Goal: Navigation & Orientation: Find specific page/section

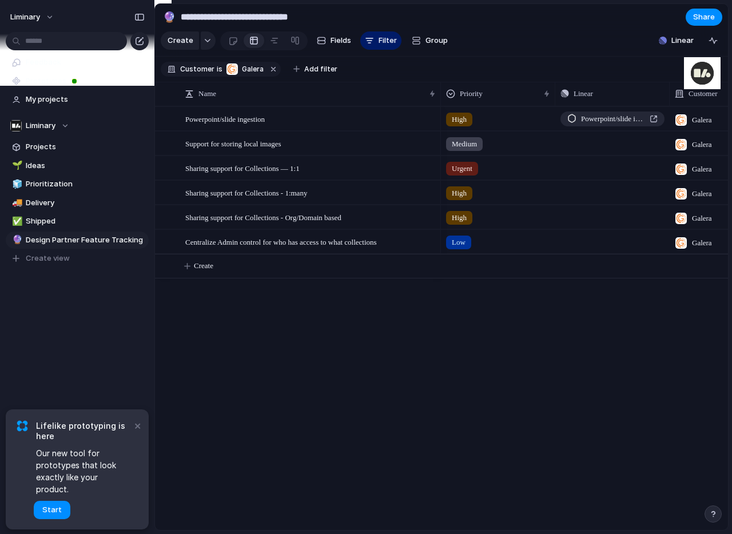
click at [439, 359] on div "Powerpoint/slide ingestion Support for storing local images Sharing support for…" at bounding box center [441, 318] width 573 height 424
click at [715, 293] on div "High Powerpoint/slide ingestion Galera Medium Push Galera Urgent Sharing suppor…" at bounding box center [584, 318] width 287 height 424
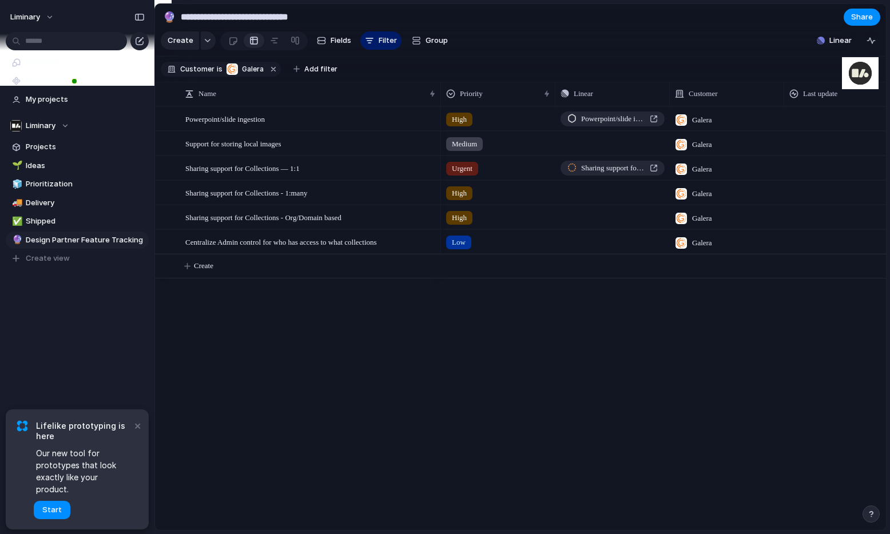
click at [702, 333] on div "High Powerpoint/slide ingestion Galera Medium Push Galera Urgent Sharing suppor…" at bounding box center [663, 318] width 445 height 424
click at [139, 432] on button "×" at bounding box center [137, 426] width 14 height 14
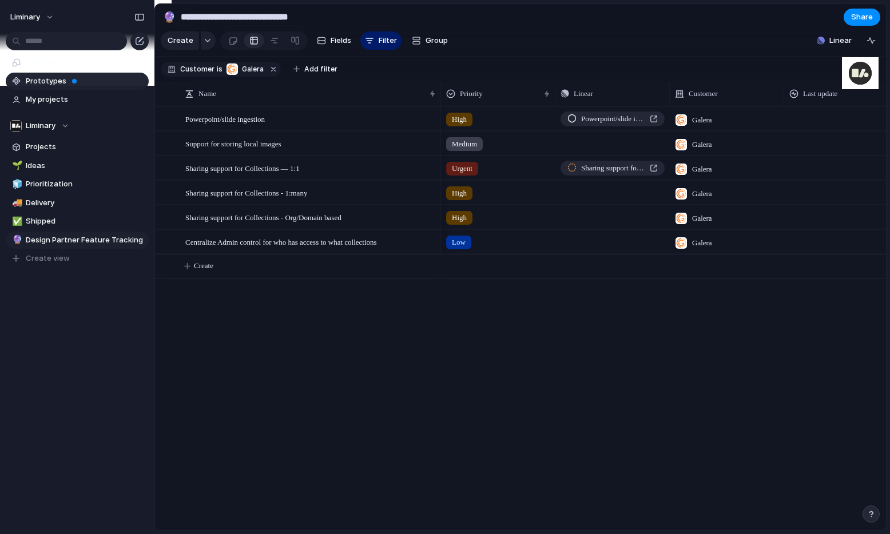
click at [53, 81] on span "Prototypes" at bounding box center [85, 80] width 119 height 11
click at [600, 368] on div "High Powerpoint/slide ingestion Galera Medium Push Galera Urgent Sharing suppor…" at bounding box center [663, 318] width 445 height 424
